Goal: Information Seeking & Learning: Learn about a topic

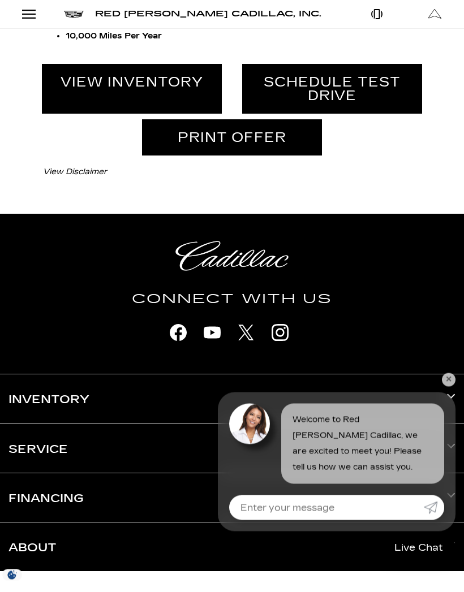
scroll to position [237, 0]
click at [93, 114] on link "View Inventory" at bounding box center [132, 89] width 180 height 50
click at [91, 114] on link "View Inventory" at bounding box center [132, 89] width 180 height 50
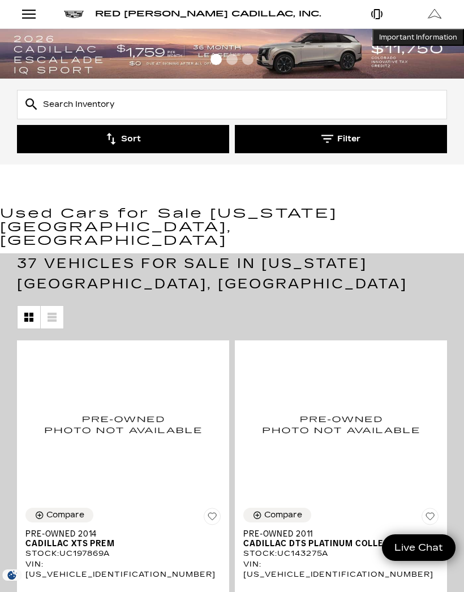
click at [345, 135] on button "Filter" at bounding box center [341, 139] width 212 height 28
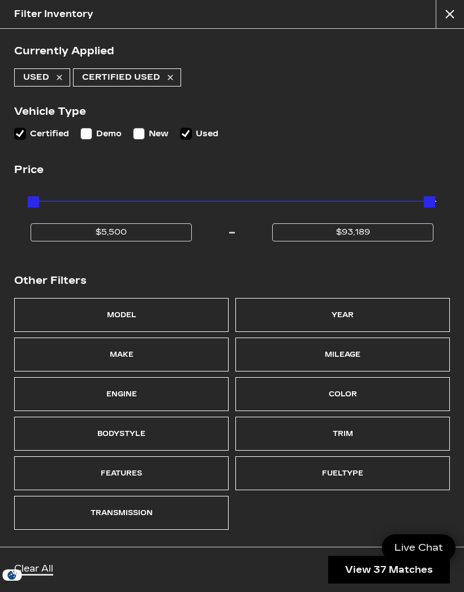
click at [98, 311] on div "Model" at bounding box center [121, 315] width 214 height 34
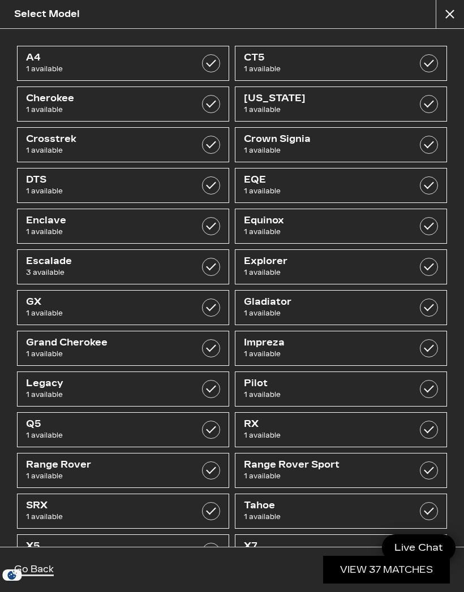
click at [210, 62] on label at bounding box center [211, 63] width 18 height 18
click at [211, 99] on label at bounding box center [211, 104] width 18 height 18
checkbox input "true"
click at [205, 70] on label at bounding box center [211, 63] width 18 height 18
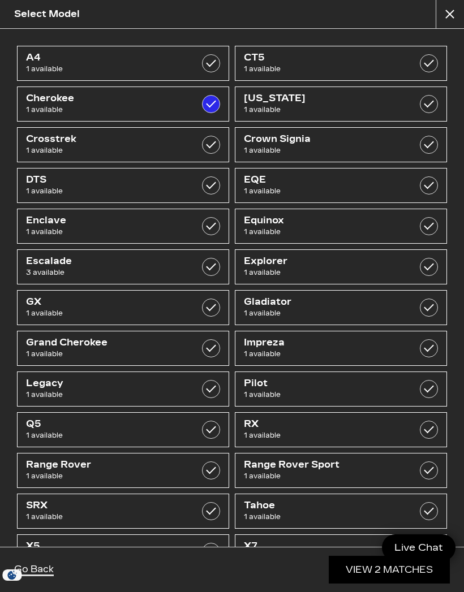
checkbox input "false"
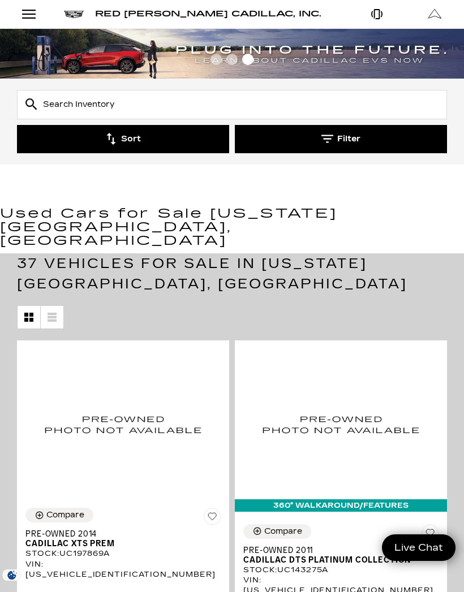
click at [126, 12] on span "Red [PERSON_NAME] Cadillac, Inc." at bounding box center [208, 14] width 226 height 10
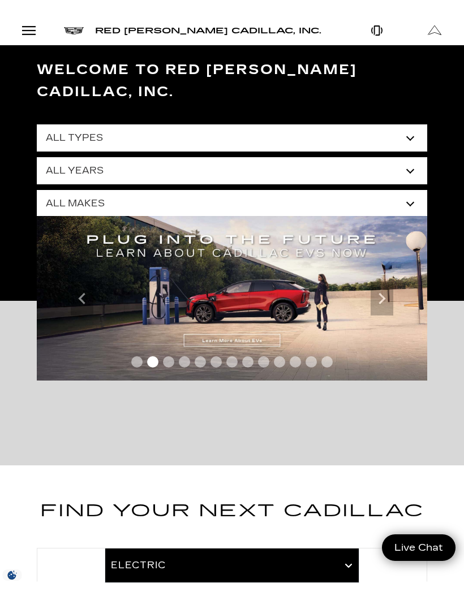
click at [406, 124] on select "All Types New Used Certified Used Demo" at bounding box center [232, 137] width 390 height 27
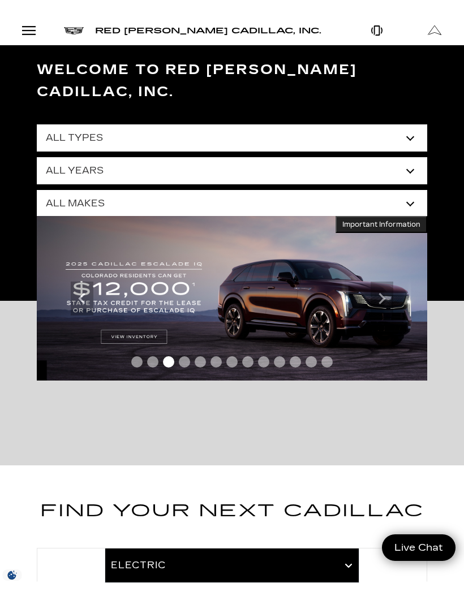
select select "New"
click at [410, 190] on select "All Makes Audi BMW Buick Cadillac Chevrolet Ford Honda Jeep Land Rover Lexus Me…" at bounding box center [232, 203] width 390 height 27
